Goal: Information Seeking & Learning: Compare options

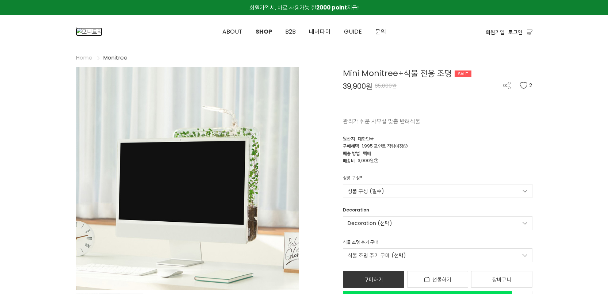
click at [102, 36] on img at bounding box center [89, 31] width 26 height 9
